Goal: Information Seeking & Learning: Learn about a topic

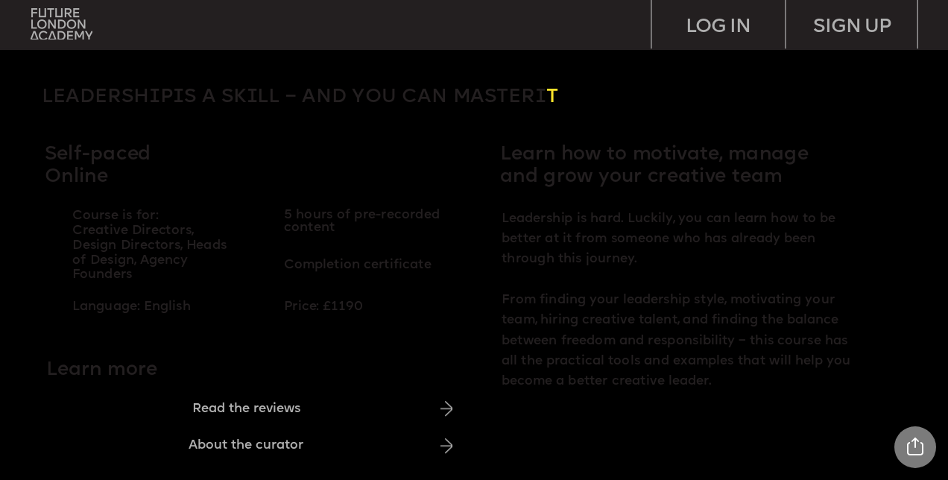
scroll to position [373, 0]
click at [454, 211] on p "5 hours of pre-recorded content" at bounding box center [374, 221] width 180 height 26
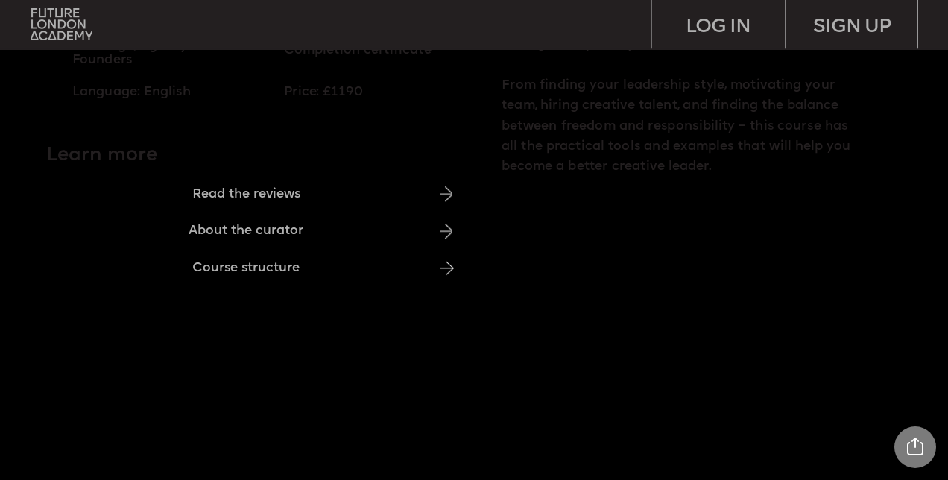
scroll to position [613, 0]
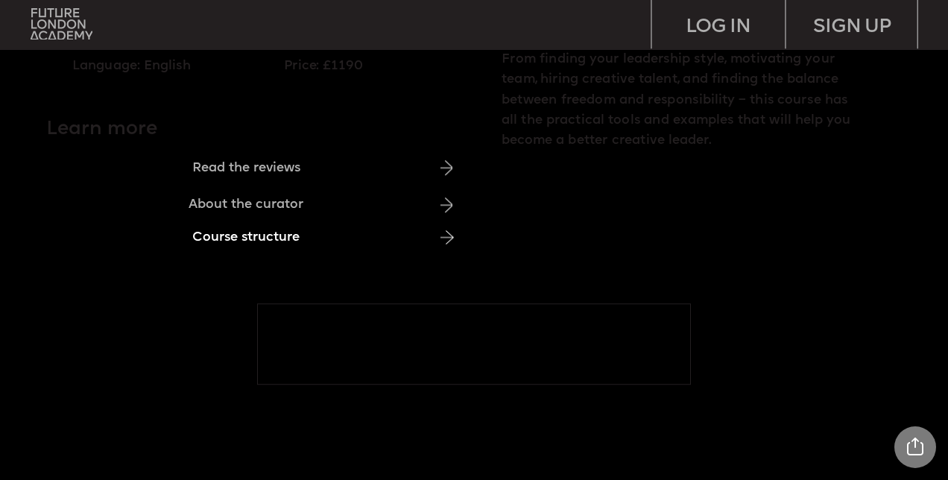
click at [140, 238] on div "Course structure" at bounding box center [246, 237] width 433 height 28
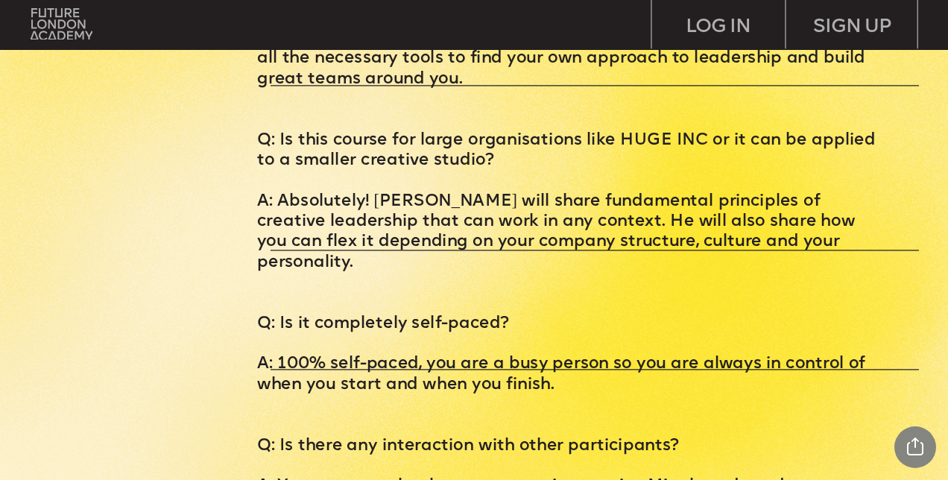
scroll to position [4764, 0]
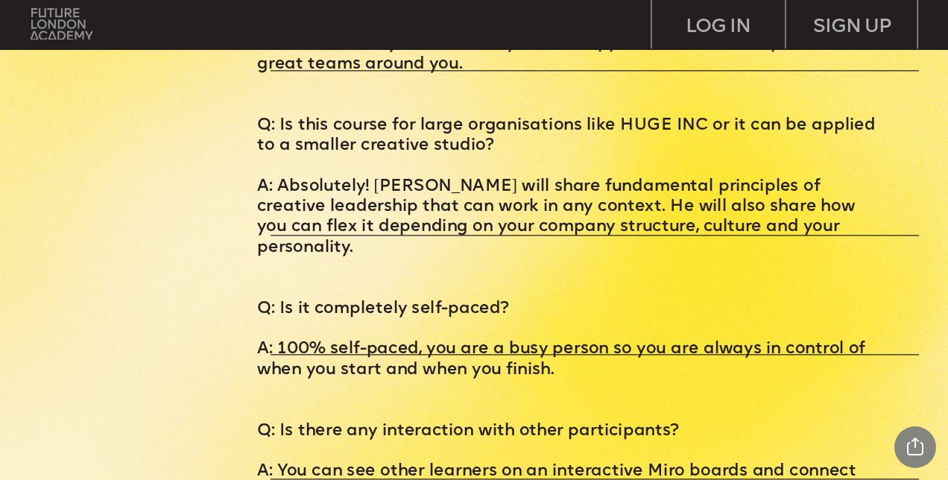
click at [49, 21] on img at bounding box center [62, 23] width 62 height 31
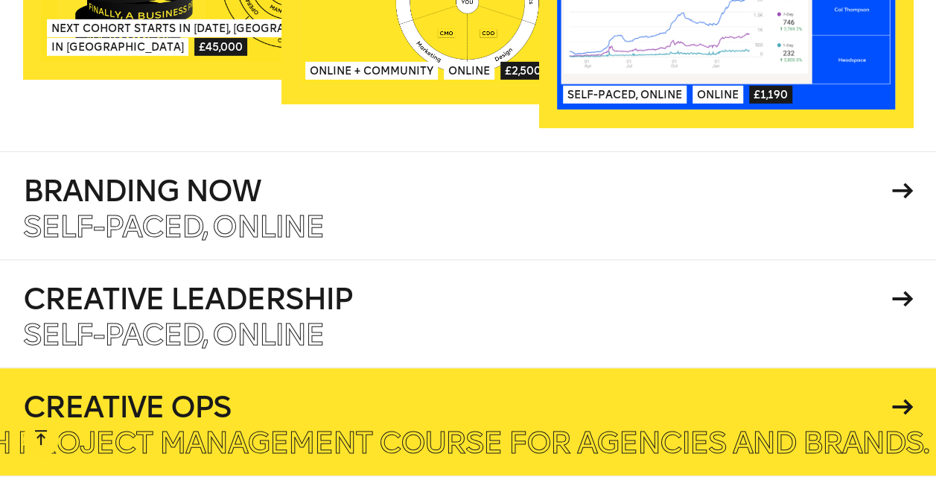
scroll to position [2313, 0]
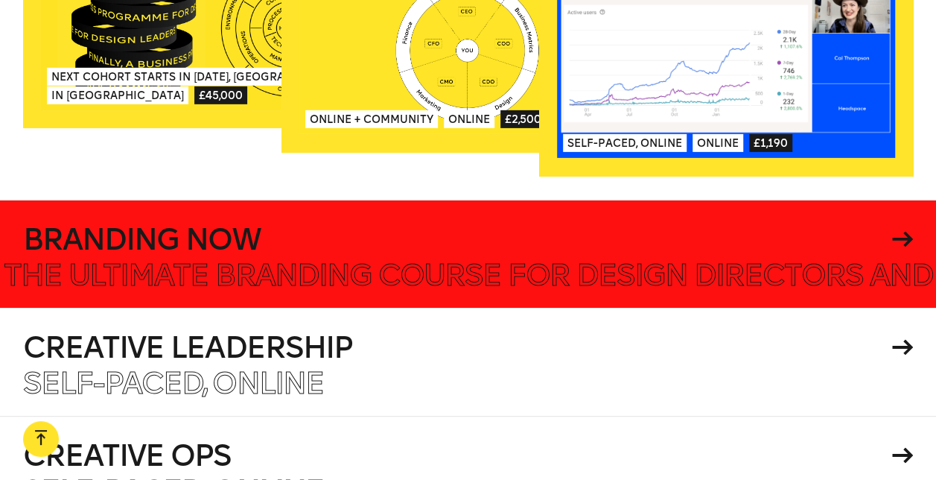
click at [892, 231] on icon at bounding box center [902, 239] width 21 height 16
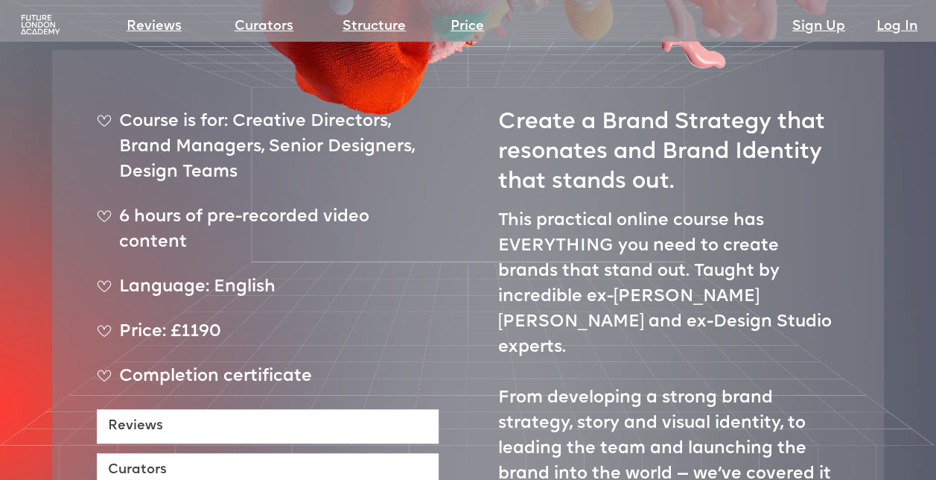
scroll to position [507, 0]
